Goal: Register for event/course

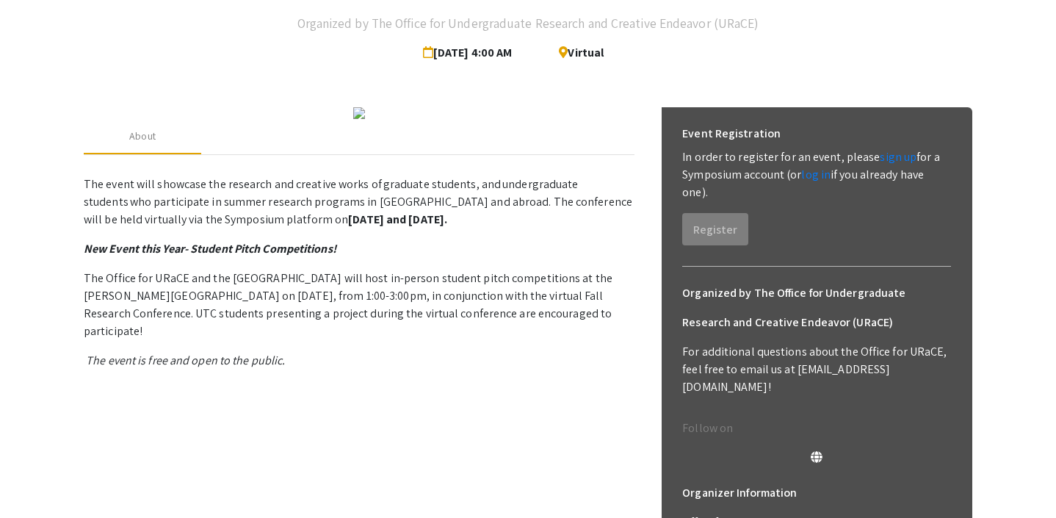
scroll to position [86, 0]
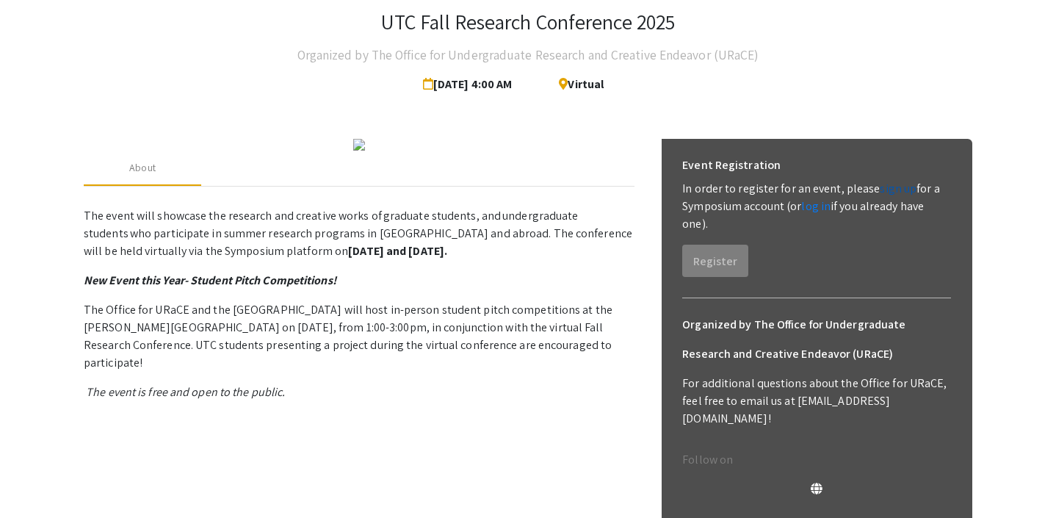
click at [893, 192] on link "sign up" at bounding box center [898, 188] width 37 height 15
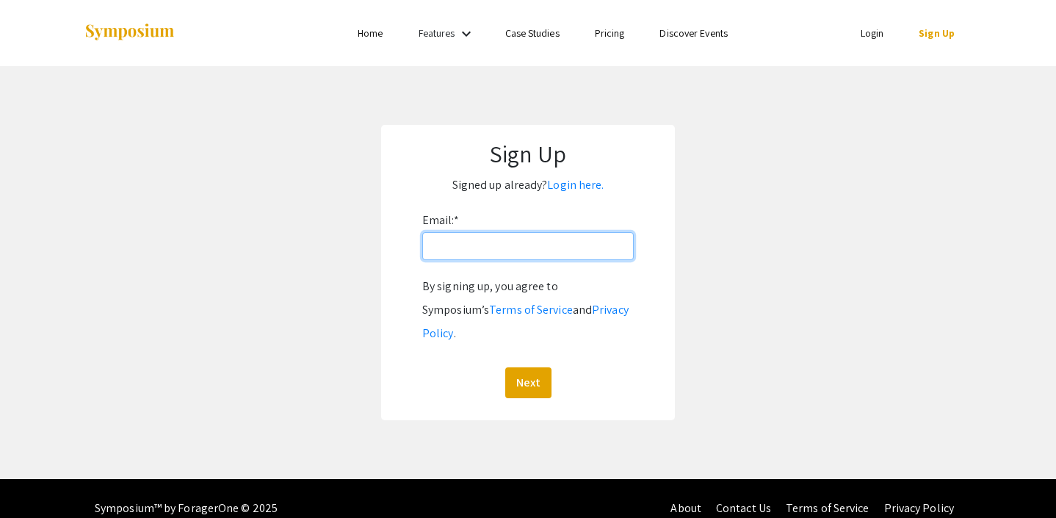
click at [554, 253] on input "Email: *" at bounding box center [528, 246] width 212 height 28
type input "[EMAIL_ADDRESS][DOMAIN_NAME]"
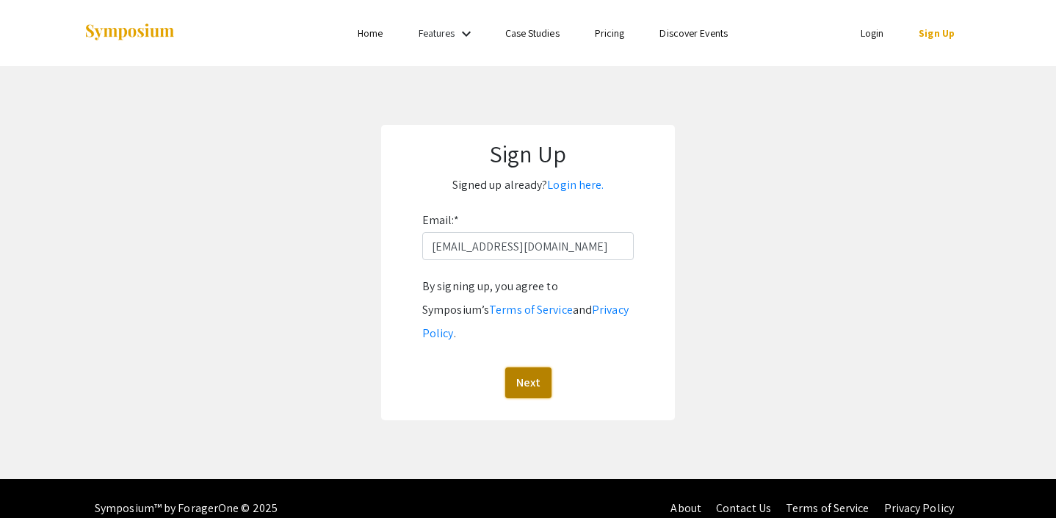
click at [527, 367] on button "Next" at bounding box center [528, 382] width 46 height 31
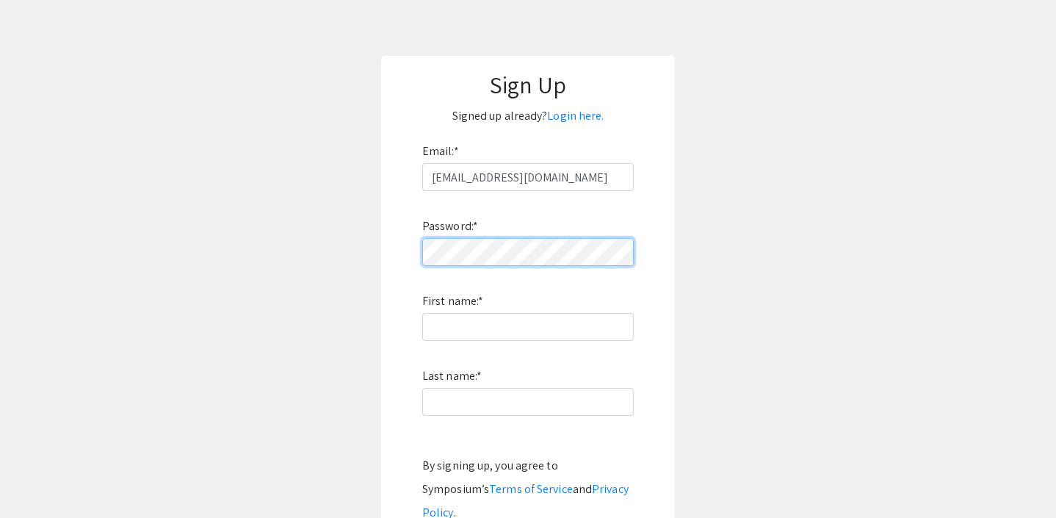
scroll to position [67, 0]
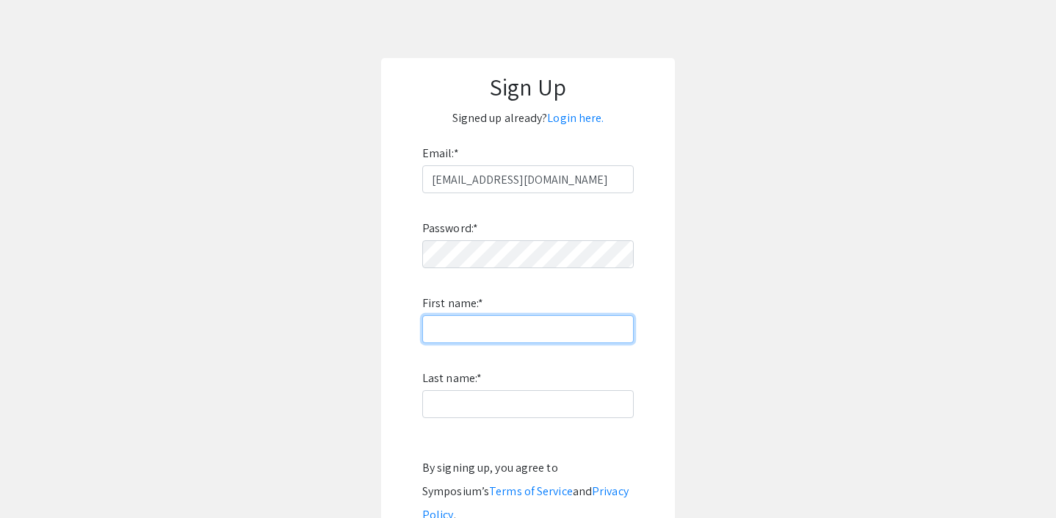
click at [516, 334] on input "First name: *" at bounding box center [528, 329] width 212 height 28
type input "[PERSON_NAME]"
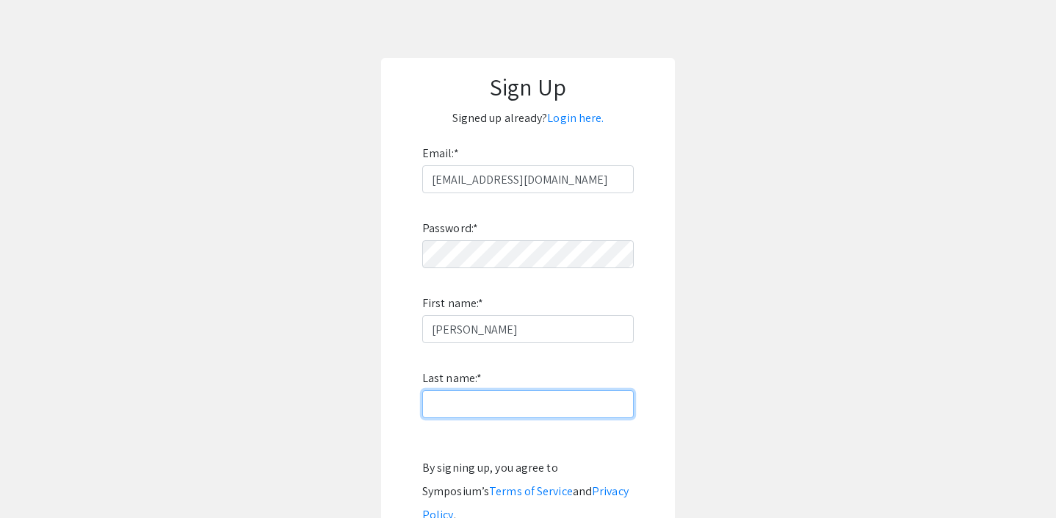
type input "[PERSON_NAME]"
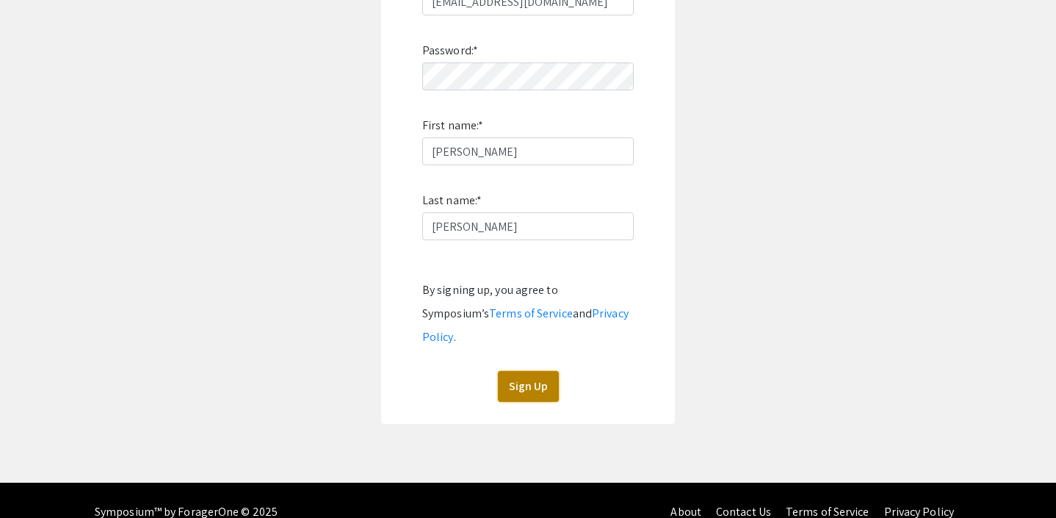
click at [530, 373] on button "Sign Up" at bounding box center [528, 386] width 61 height 31
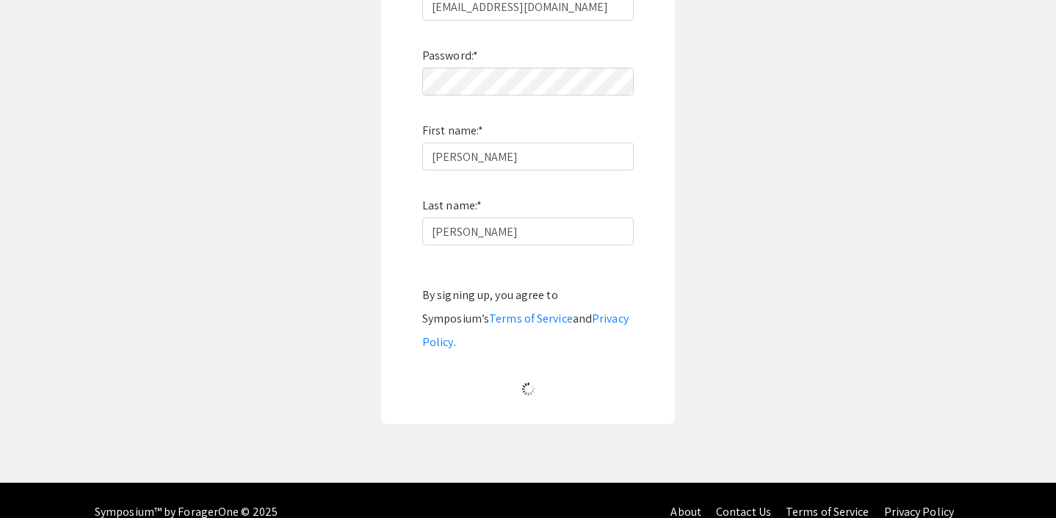
scroll to position [33, 0]
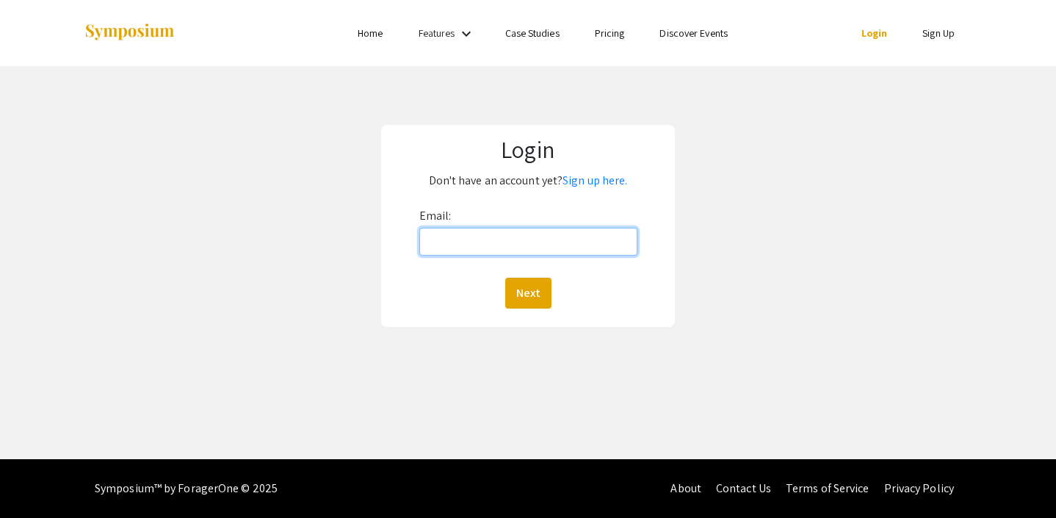
click at [565, 245] on input "Email:" at bounding box center [528, 242] width 218 height 28
type input "[EMAIL_ADDRESS][DOMAIN_NAME]"
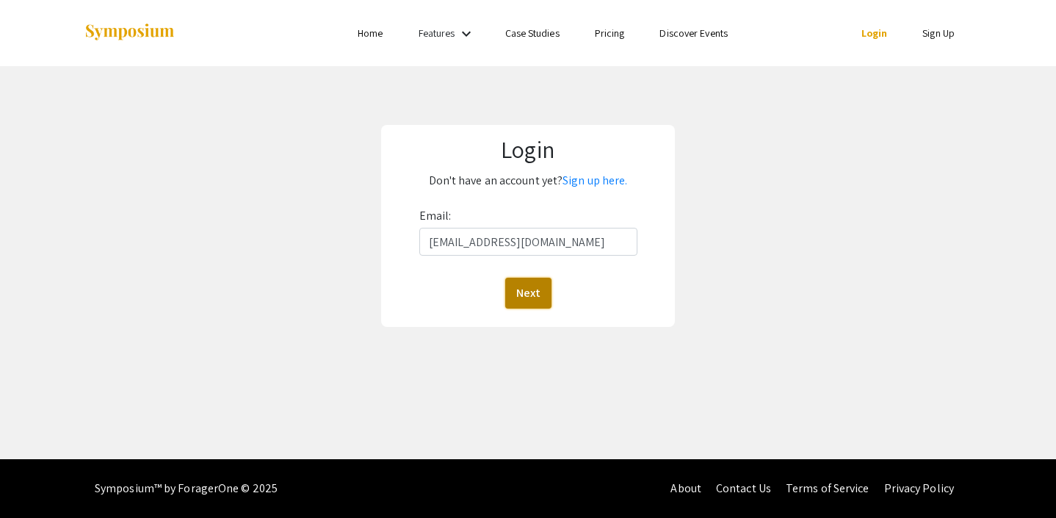
click at [530, 294] on button "Next" at bounding box center [528, 293] width 46 height 31
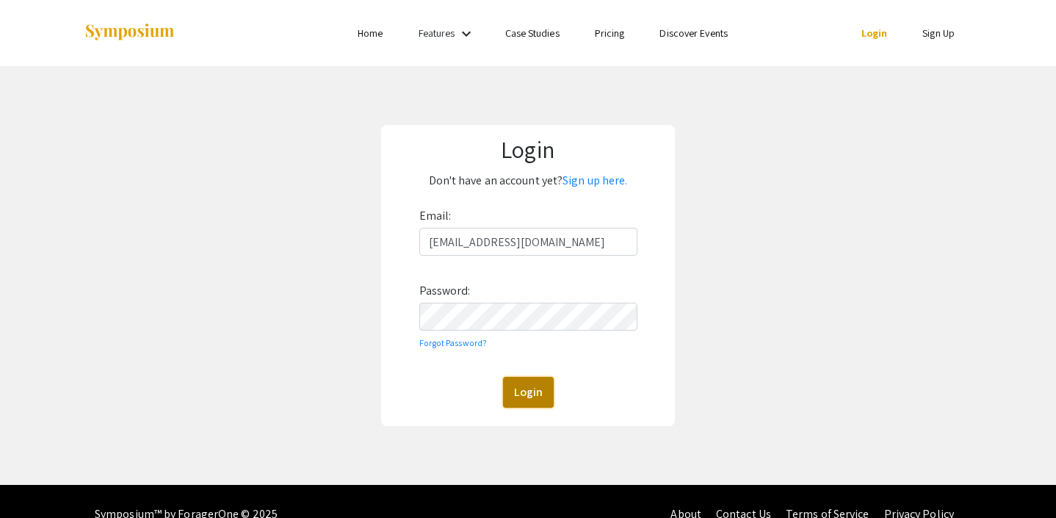
click at [528, 385] on button "Login" at bounding box center [528, 392] width 51 height 31
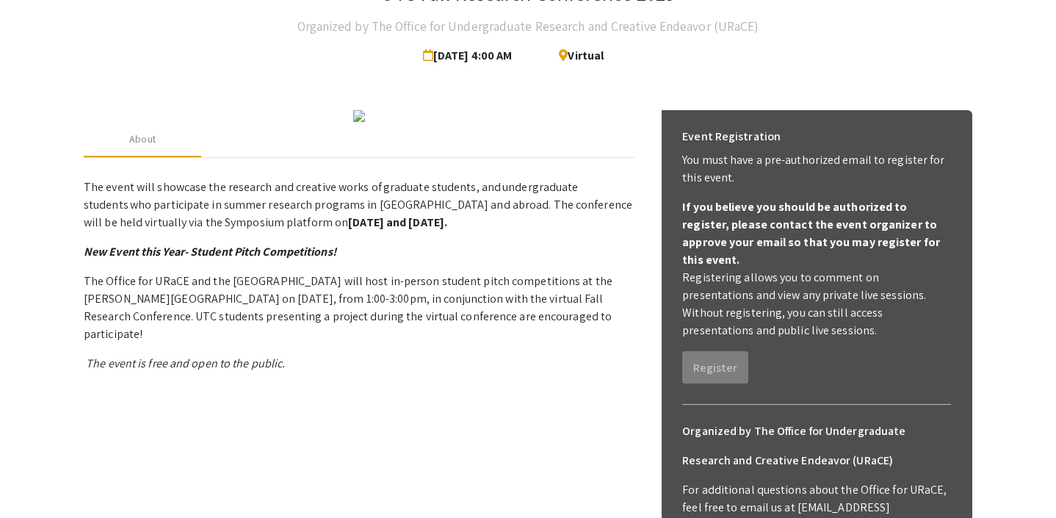
scroll to position [55, 0]
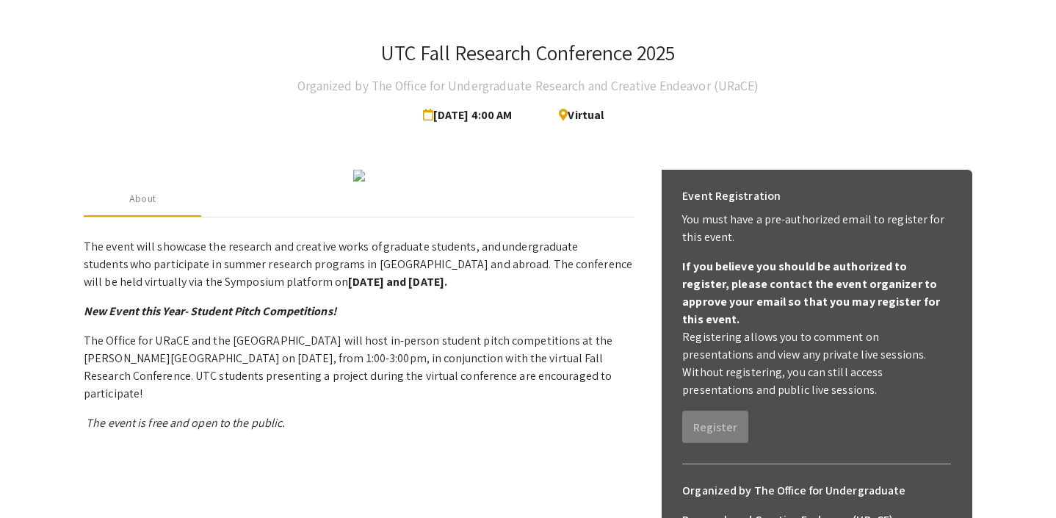
click at [591, 121] on span "Virtual" at bounding box center [575, 115] width 57 height 29
click at [478, 113] on span "[DATE] 4:00 AM" at bounding box center [471, 115] width 96 height 29
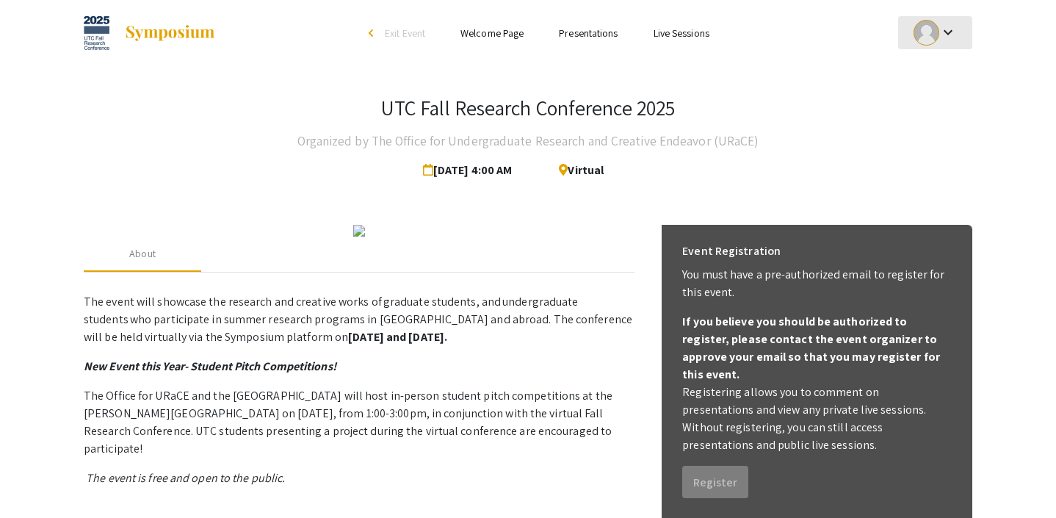
click at [945, 40] on mat-icon "keyboard_arrow_down" at bounding box center [949, 33] width 18 height 18
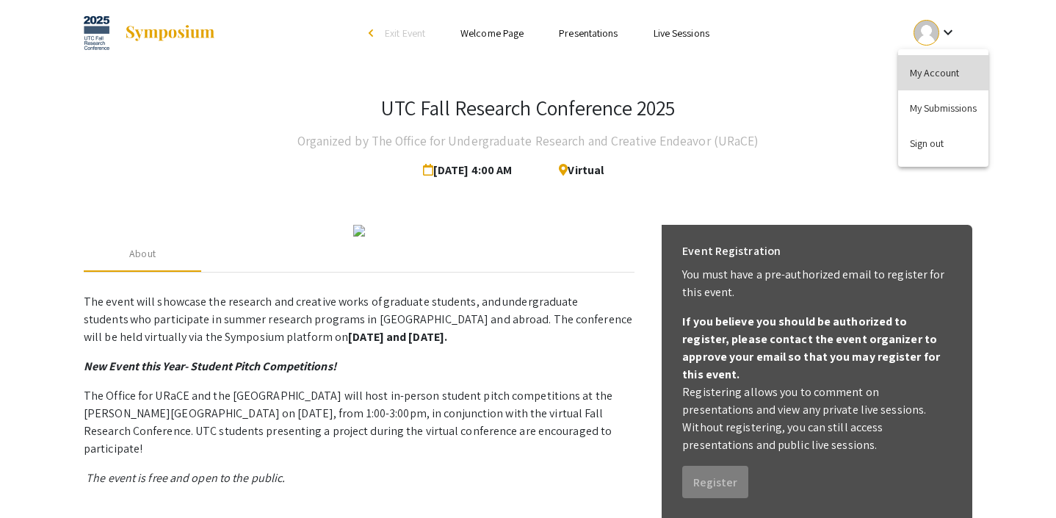
click at [943, 65] on button "My Account" at bounding box center [943, 72] width 90 height 35
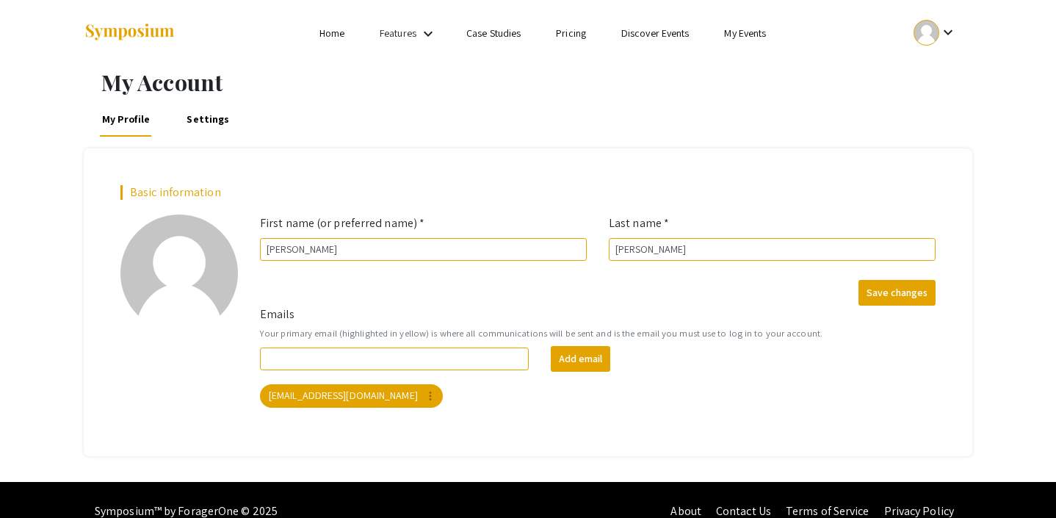
click at [426, 37] on mat-icon "keyboard_arrow_down" at bounding box center [428, 34] width 18 height 18
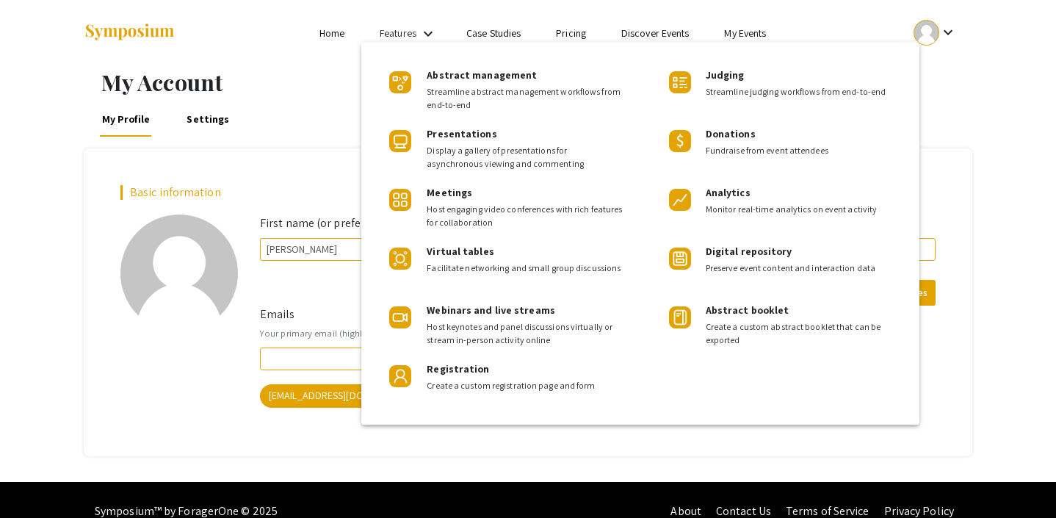
click at [425, 38] on div at bounding box center [528, 259] width 1056 height 518
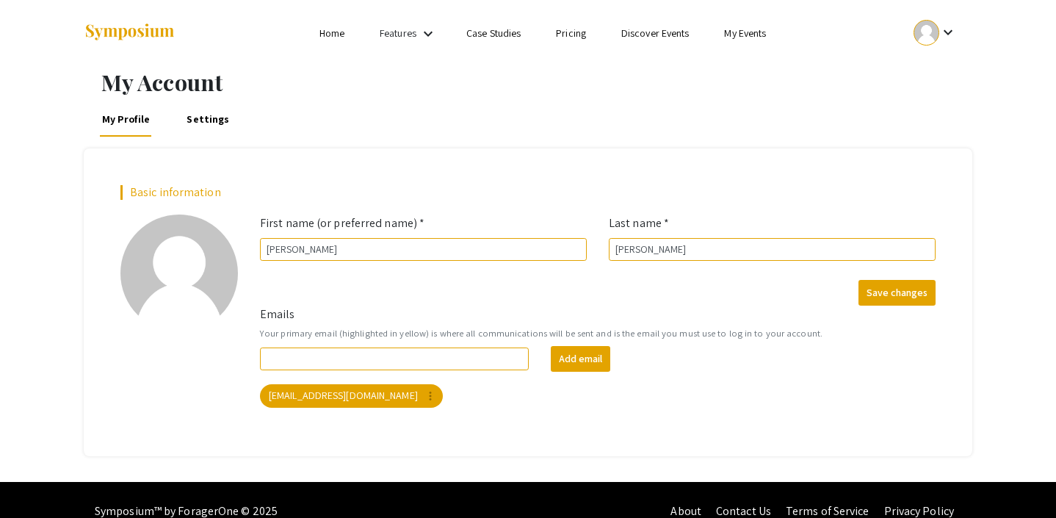
click at [331, 31] on link "Home" at bounding box center [332, 32] width 25 height 13
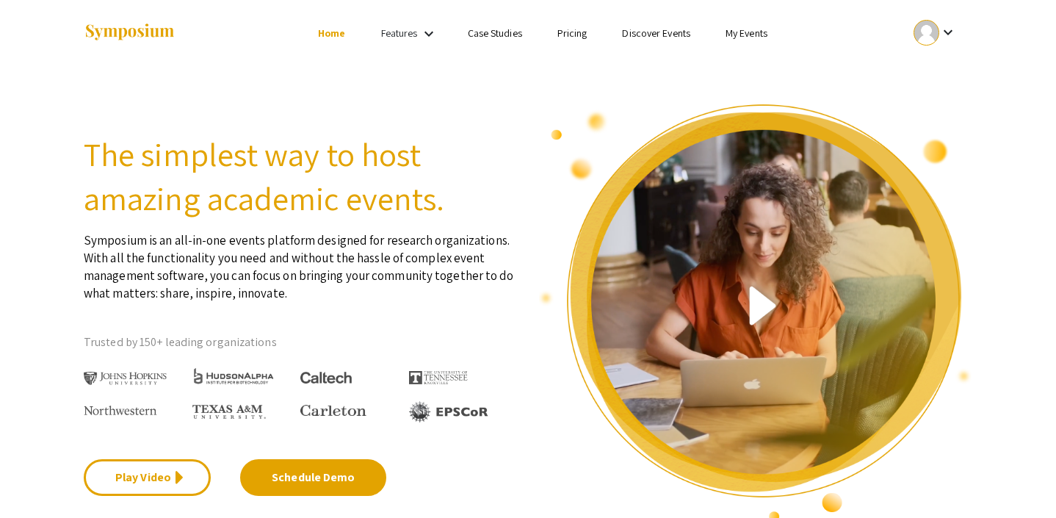
click at [414, 37] on link "Features" at bounding box center [399, 32] width 37 height 13
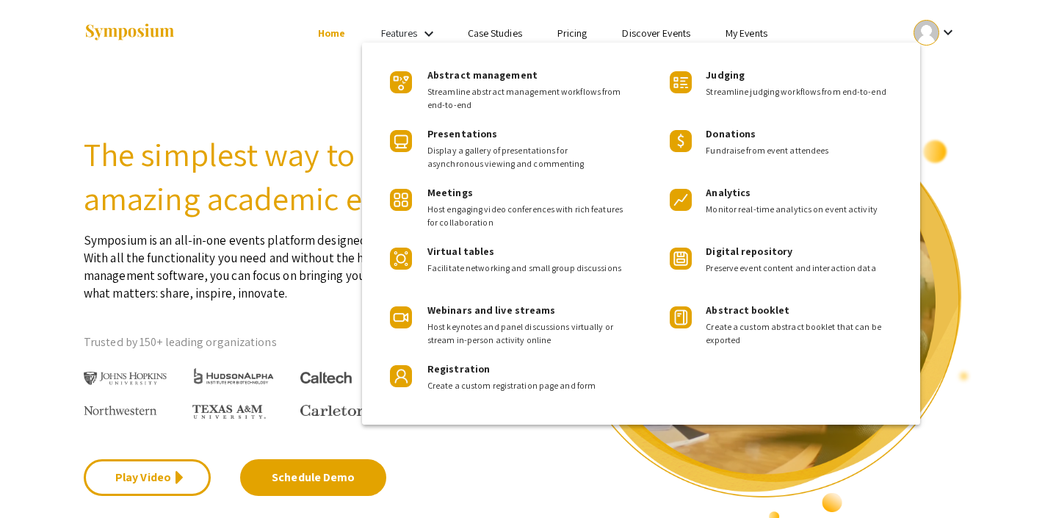
click at [776, 36] on div at bounding box center [528, 259] width 1056 height 518
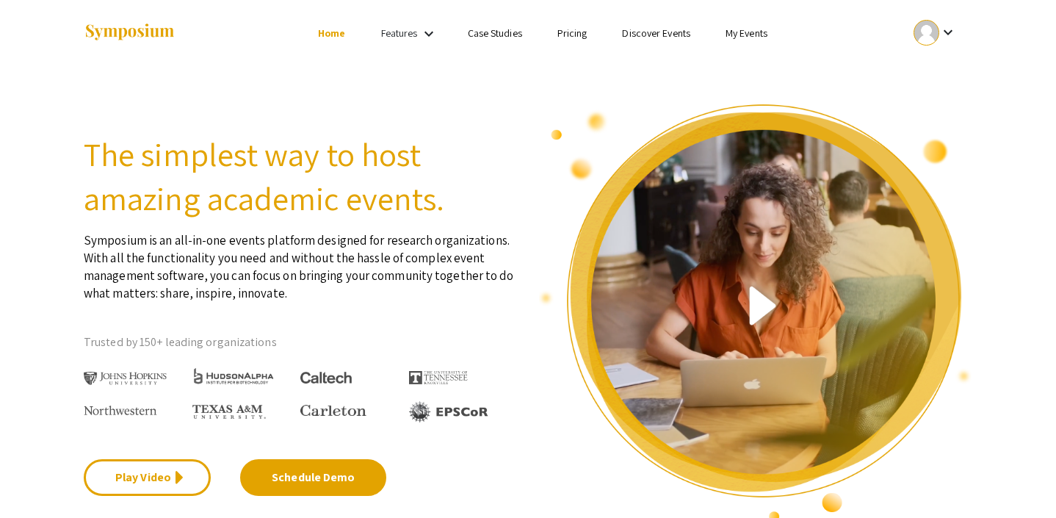
click at [752, 37] on link "My Events" at bounding box center [747, 32] width 42 height 13
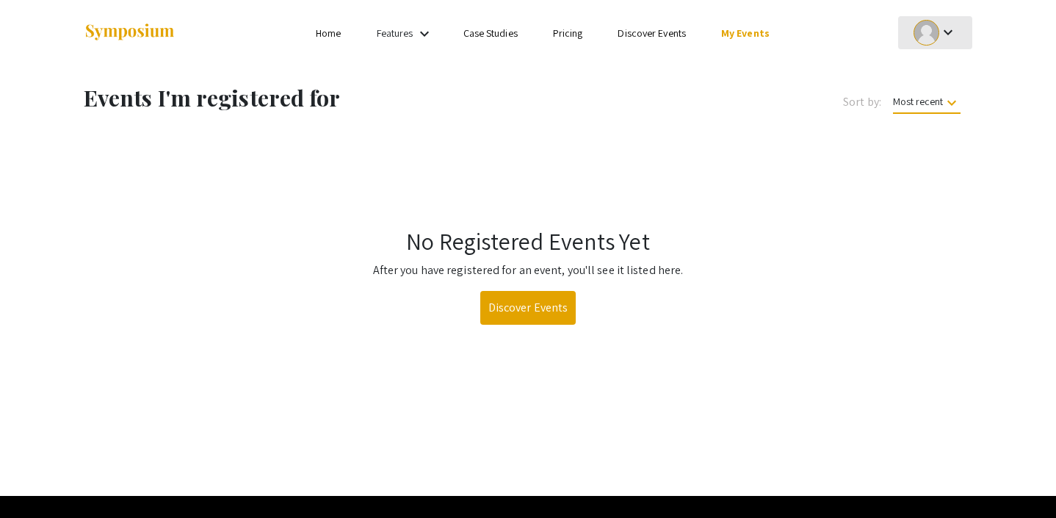
click at [943, 37] on mat-icon "keyboard_arrow_down" at bounding box center [949, 33] width 18 height 18
click at [949, 108] on button "My Submissions" at bounding box center [943, 107] width 90 height 35
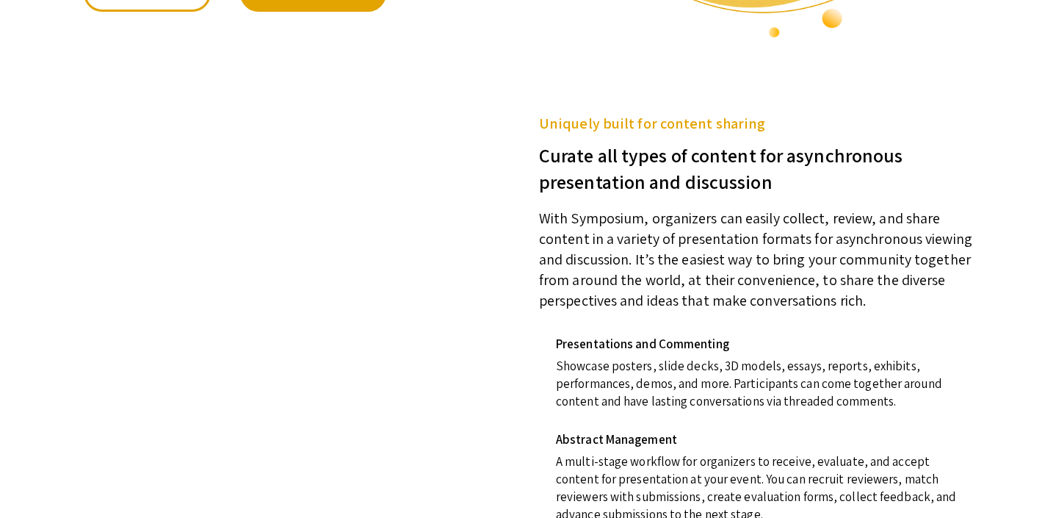
scroll to position [613, 0]
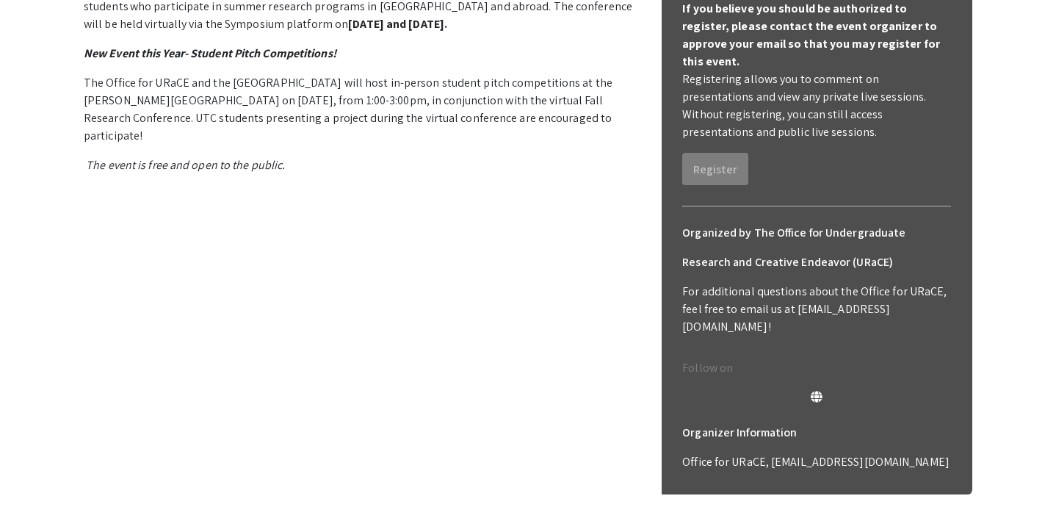
scroll to position [311, 0]
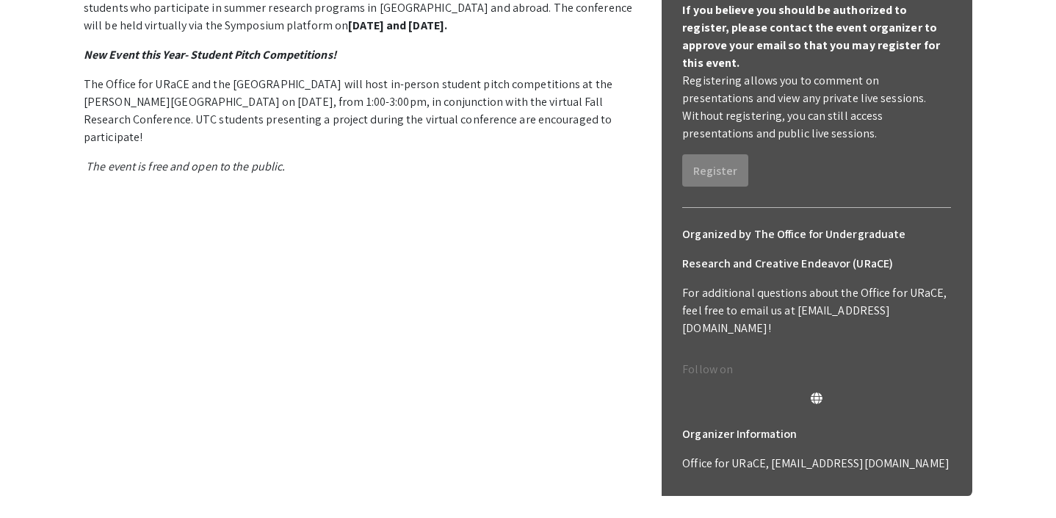
click at [822, 299] on p "For additional questions about the Office for URaCE, feel free to email us at […" at bounding box center [816, 310] width 269 height 53
click at [785, 455] on p "Office for URaCE, [EMAIL_ADDRESS][DOMAIN_NAME]" at bounding box center [816, 464] width 269 height 18
click at [815, 392] on icon at bounding box center [817, 398] width 12 height 12
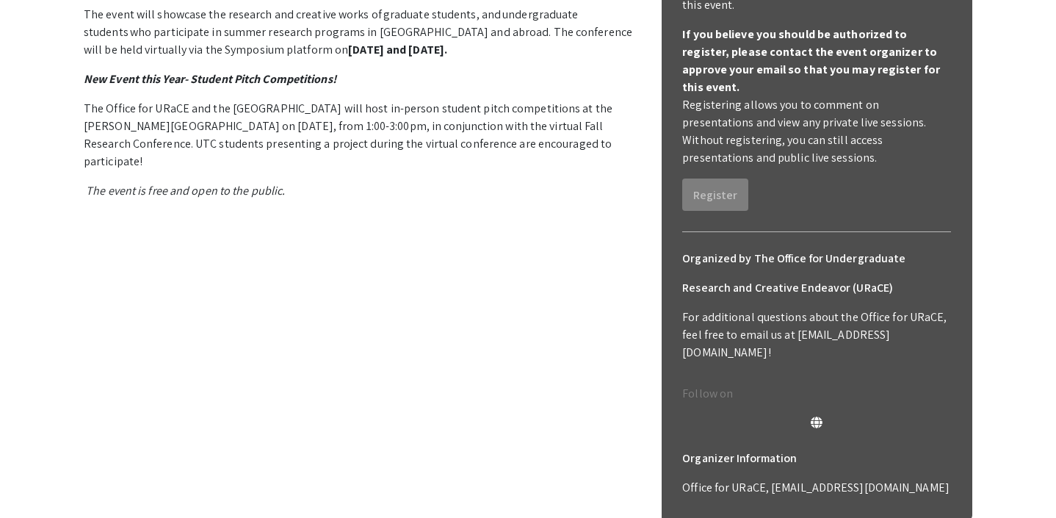
scroll to position [356, 0]
